Goal: Task Accomplishment & Management: Use online tool/utility

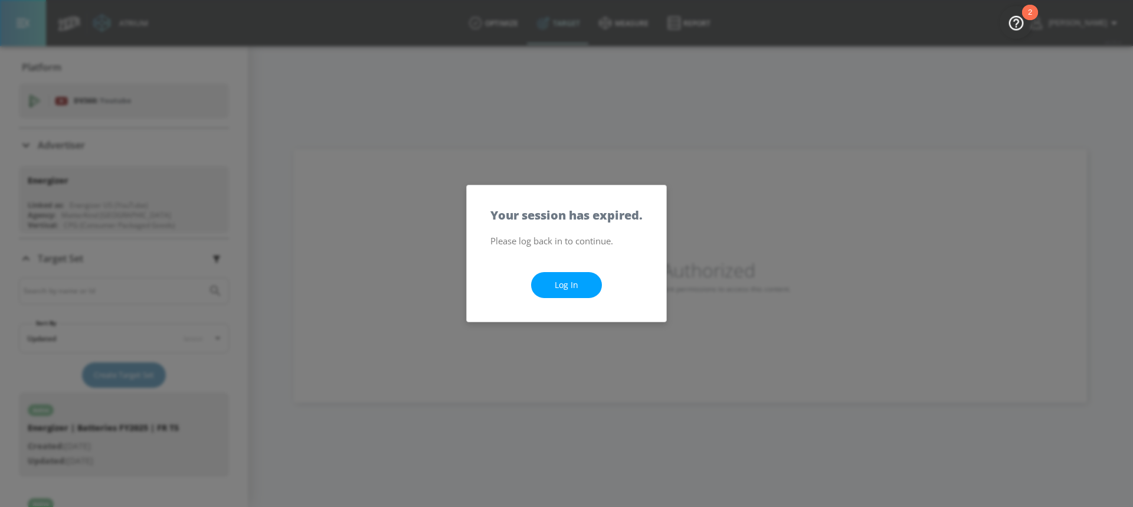
scroll to position [36, 0]
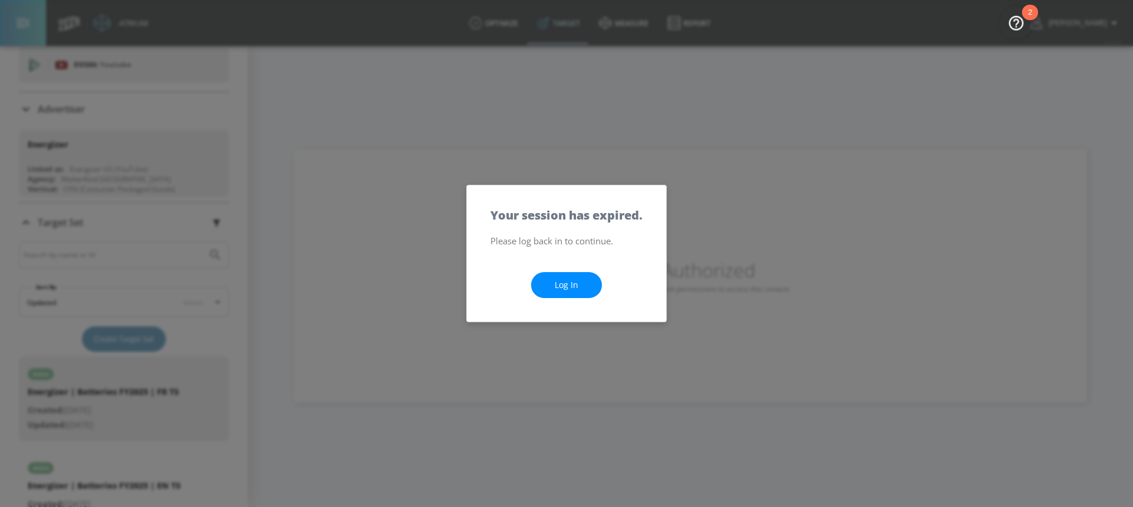
click at [581, 288] on link "Log In" at bounding box center [566, 285] width 71 height 27
click at [555, 289] on link "Log In" at bounding box center [566, 285] width 71 height 27
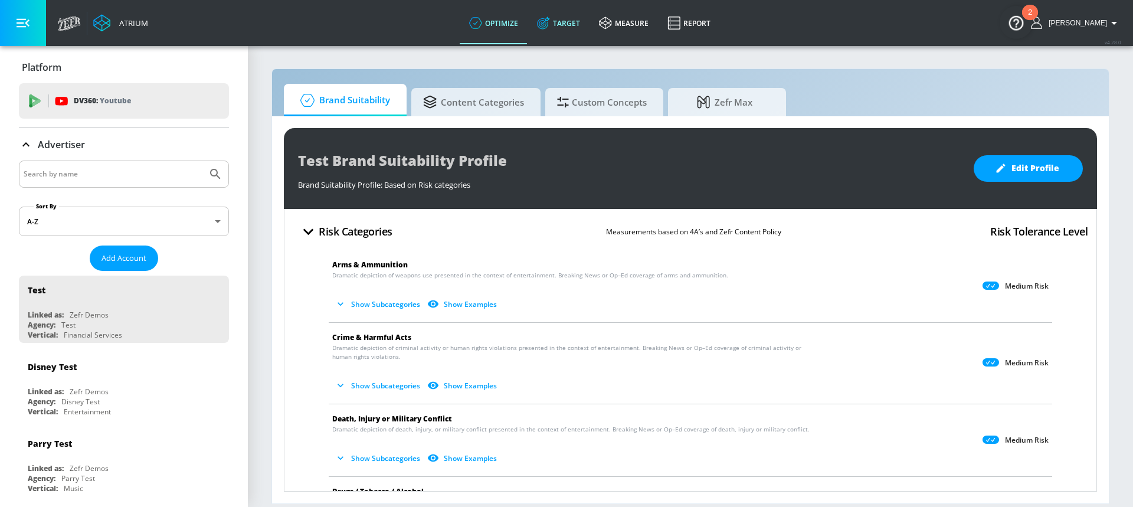
click at [550, 23] on icon at bounding box center [543, 23] width 13 height 13
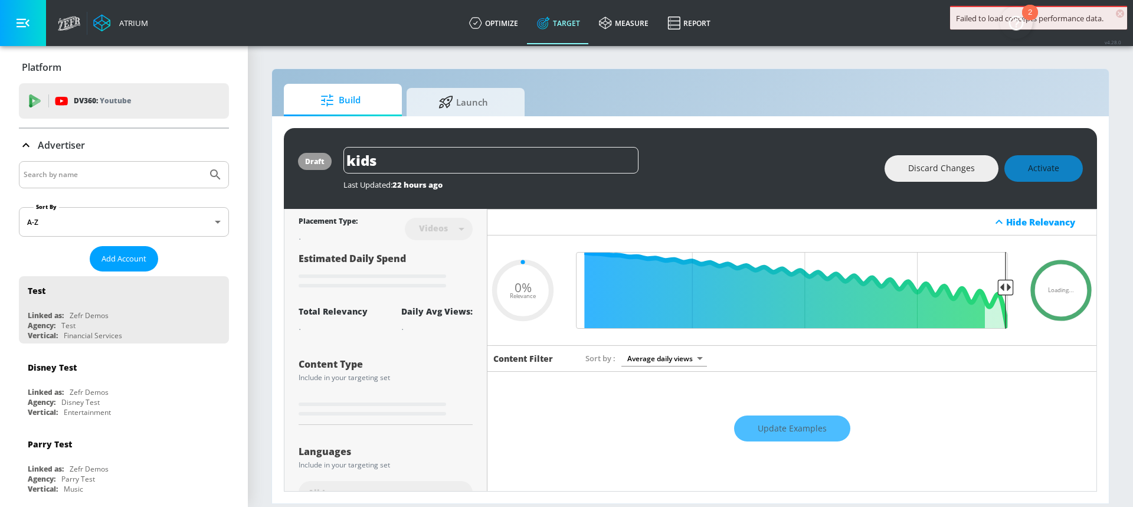
type input "0.89"
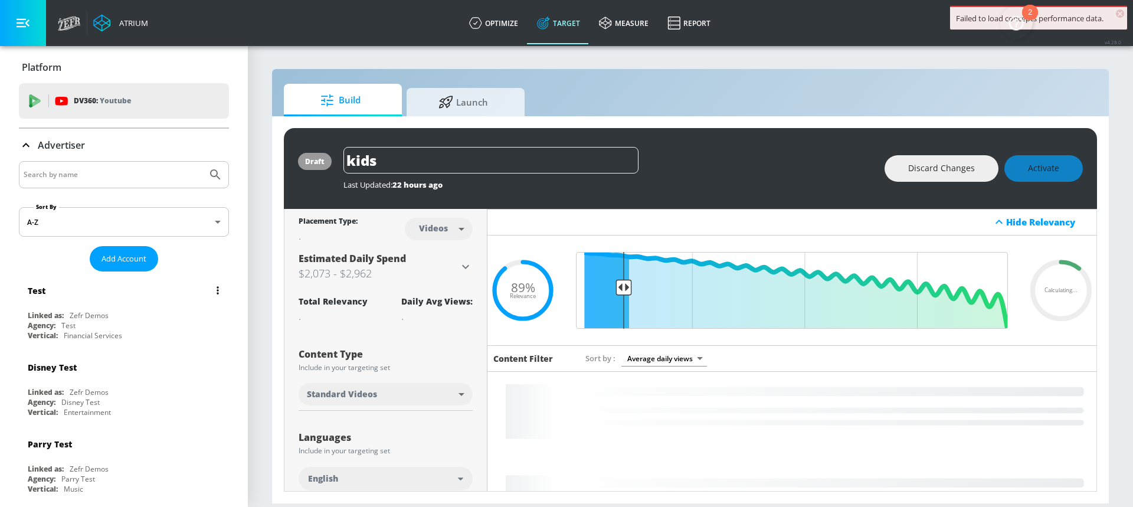
click at [103, 303] on div "Test" at bounding box center [127, 290] width 198 height 28
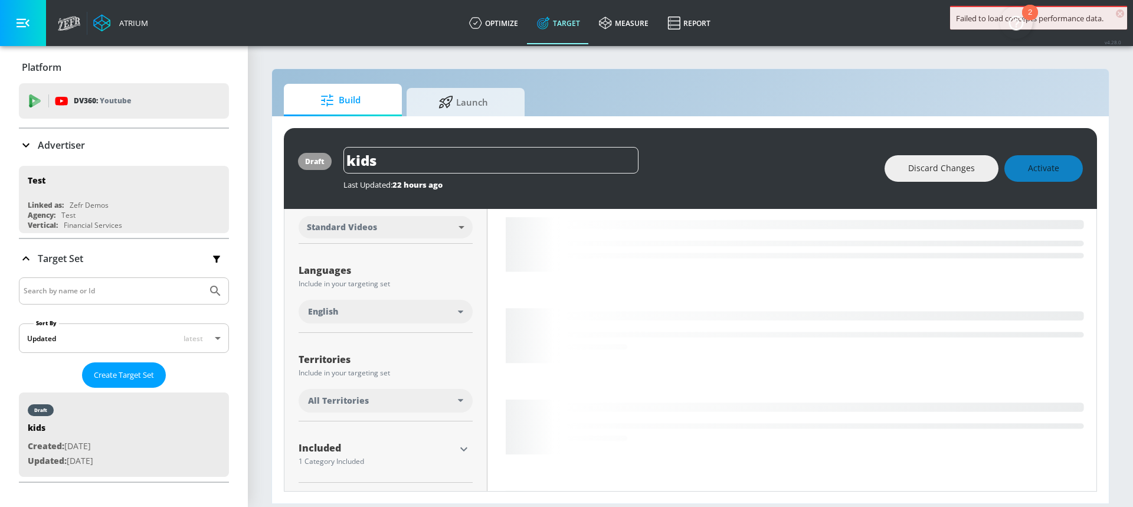
scroll to position [191, 0]
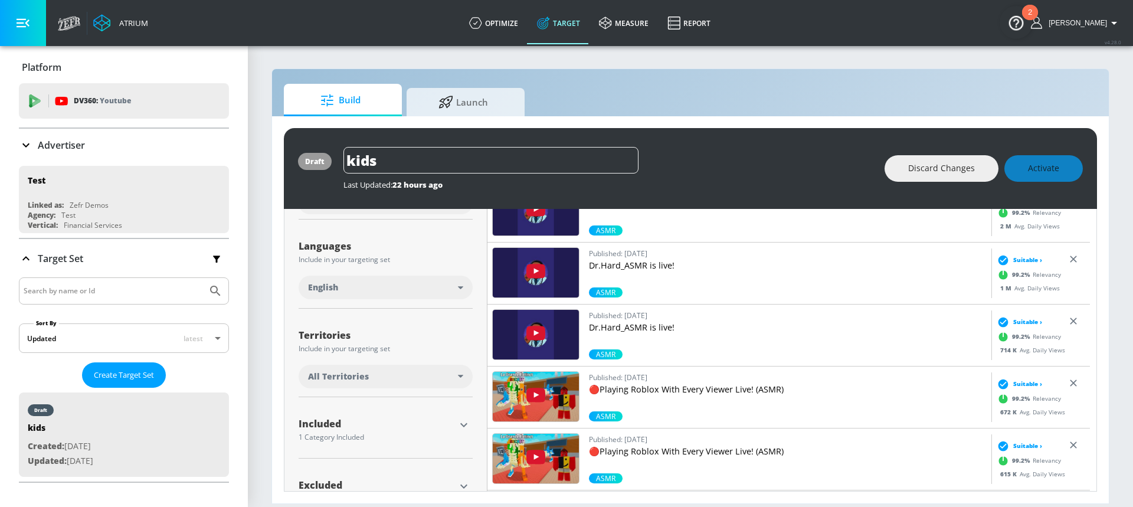
click at [457, 423] on icon "button" at bounding box center [464, 425] width 14 height 14
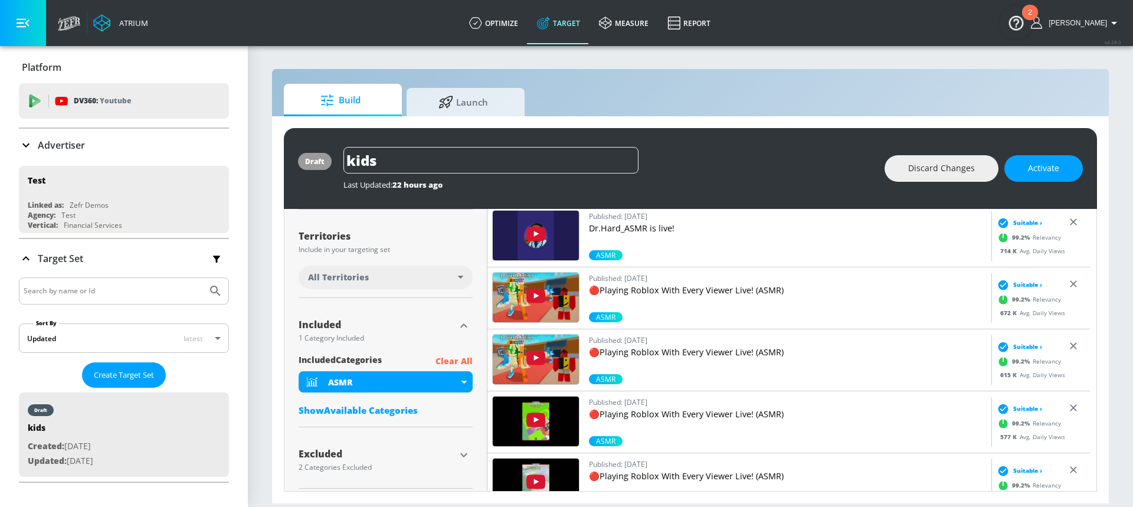
scroll to position [297, 0]
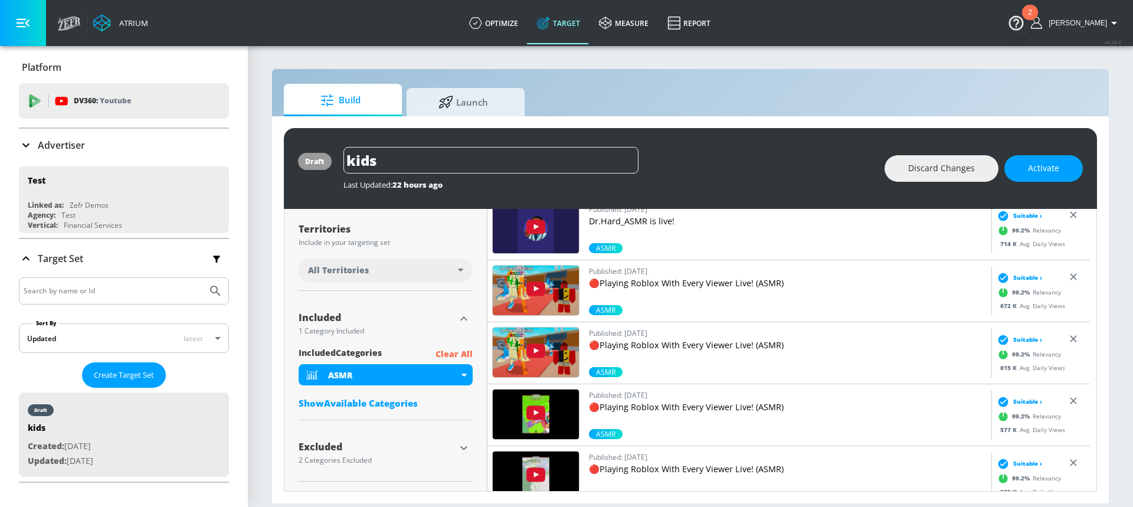
click at [376, 396] on div "included Categories Clear All ASMR Show Available Categories" at bounding box center [386, 381] width 174 height 68
click at [376, 404] on div "Show Available Categories" at bounding box center [386, 403] width 174 height 12
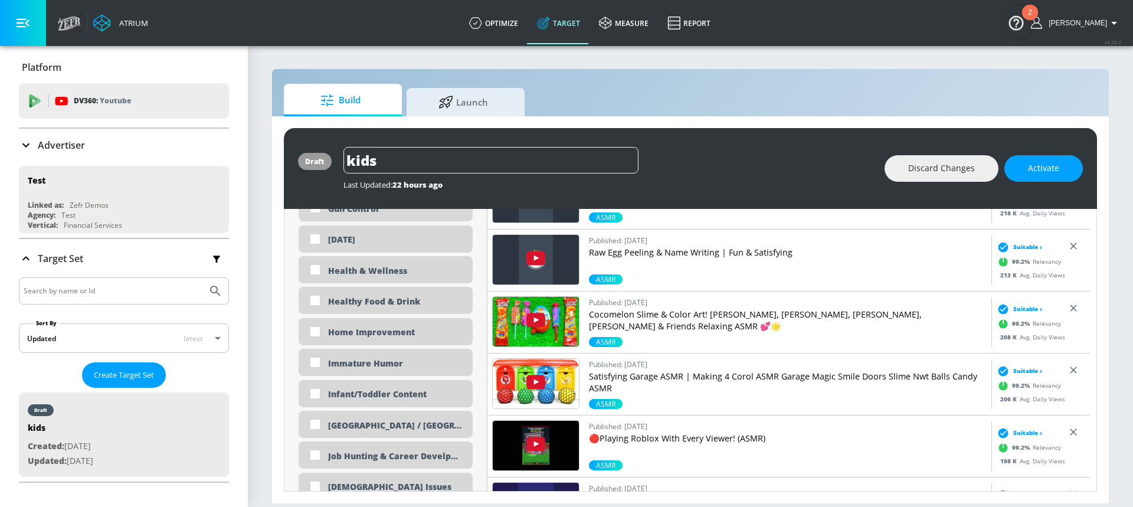
scroll to position [1793, 0]
